Goal: Information Seeking & Learning: Get advice/opinions

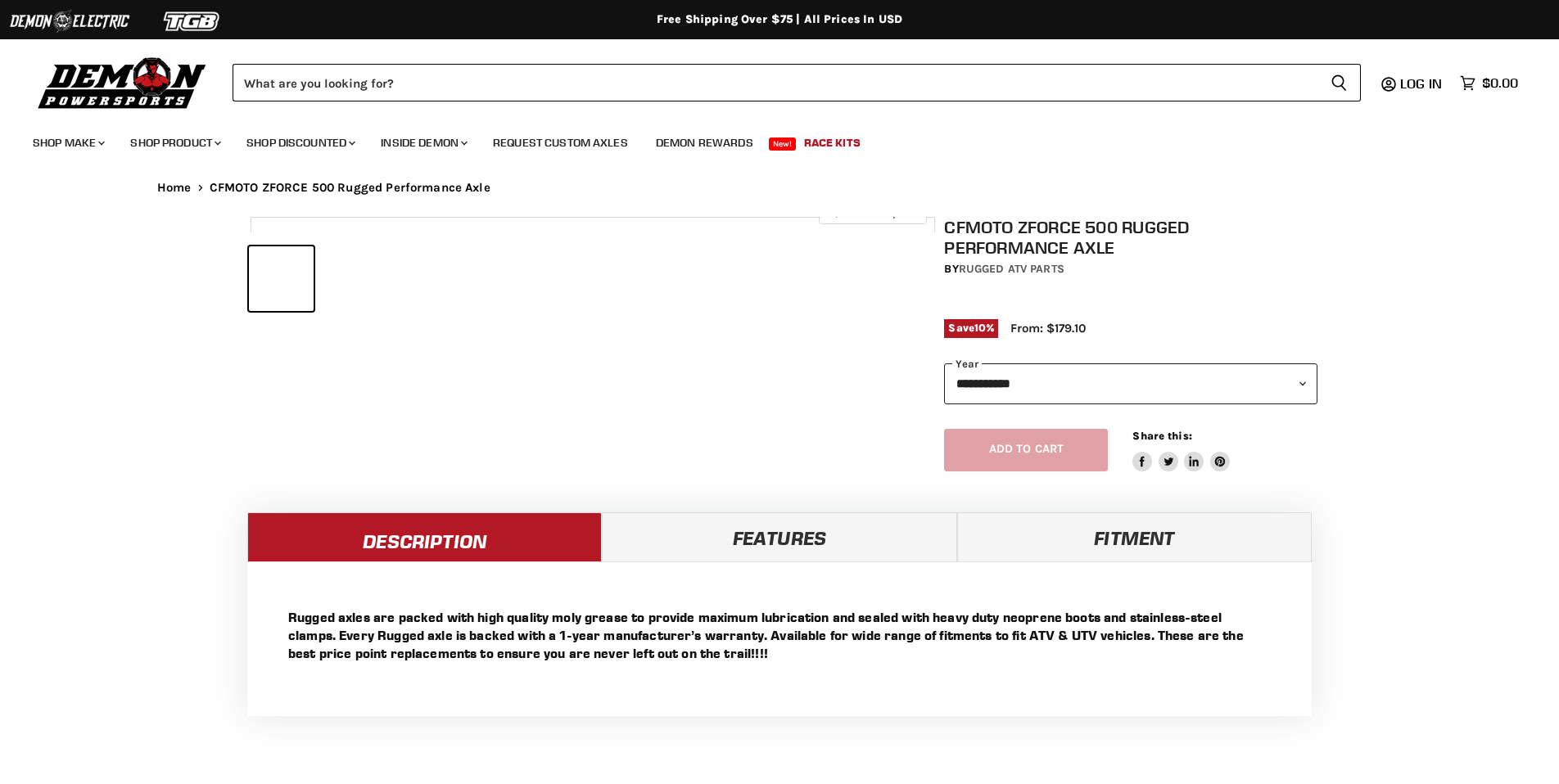
select select "******"
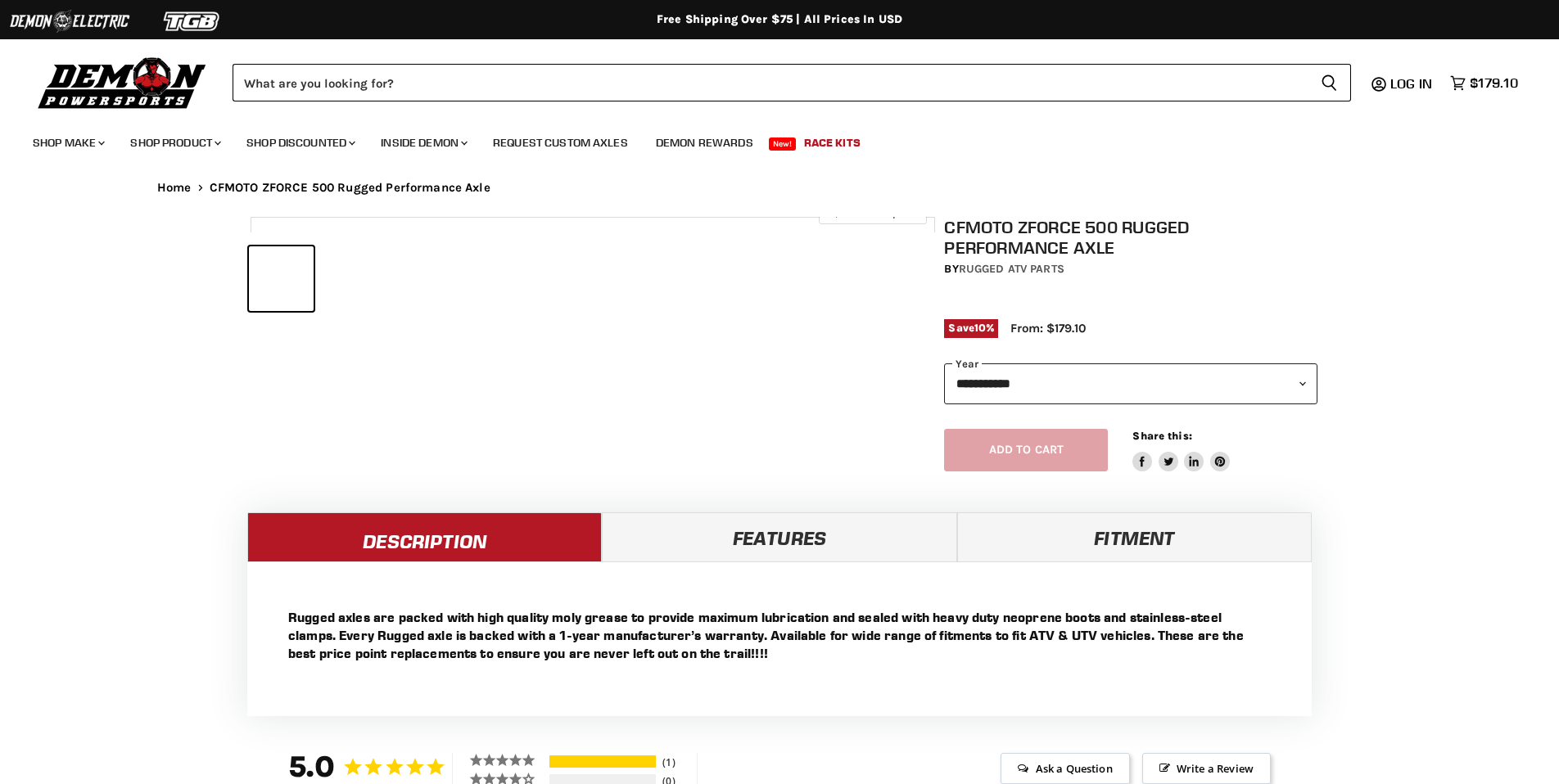
select select "******"
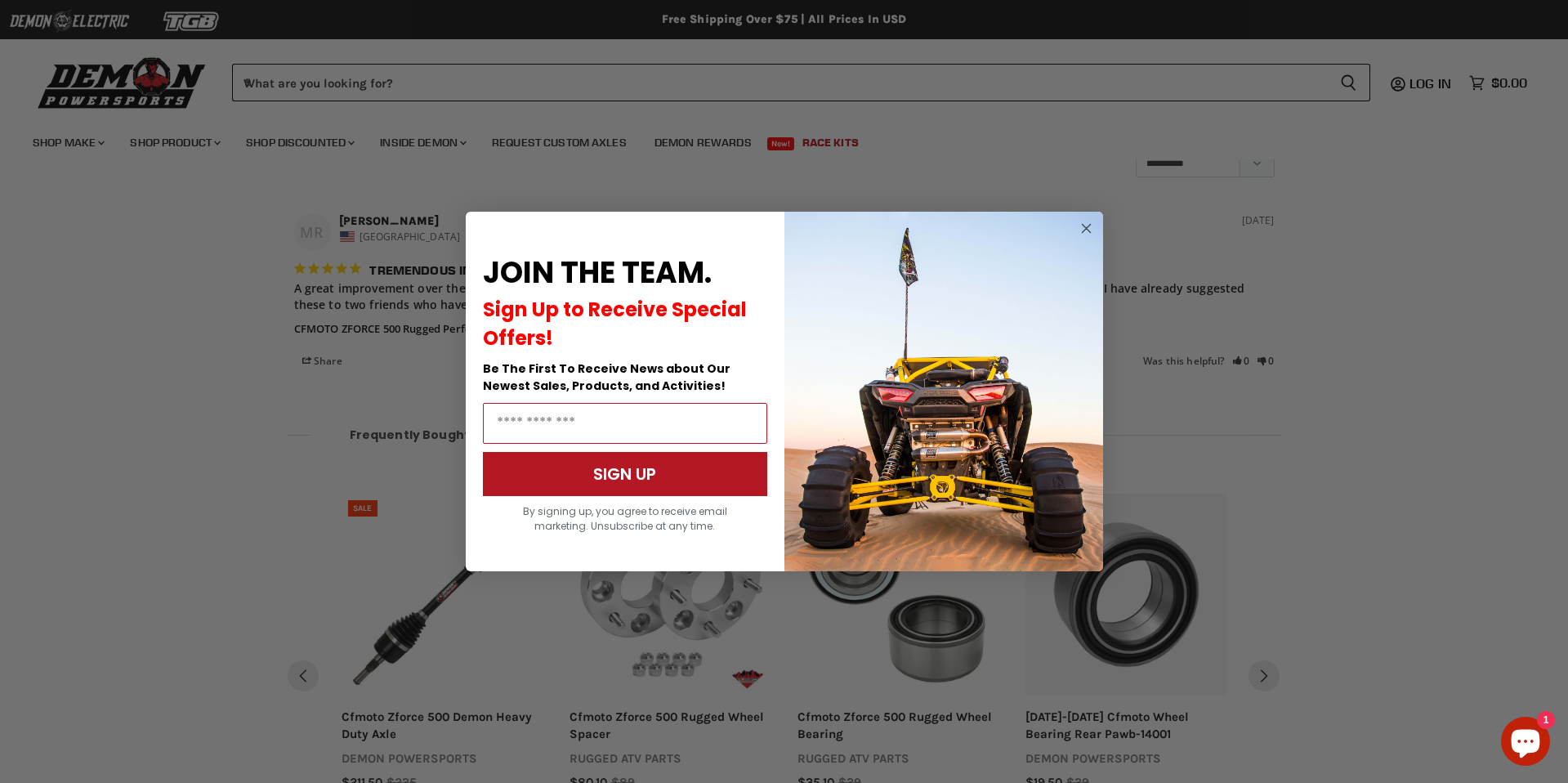
scroll to position [1288, 0]
